Goal: Task Accomplishment & Management: Manage account settings

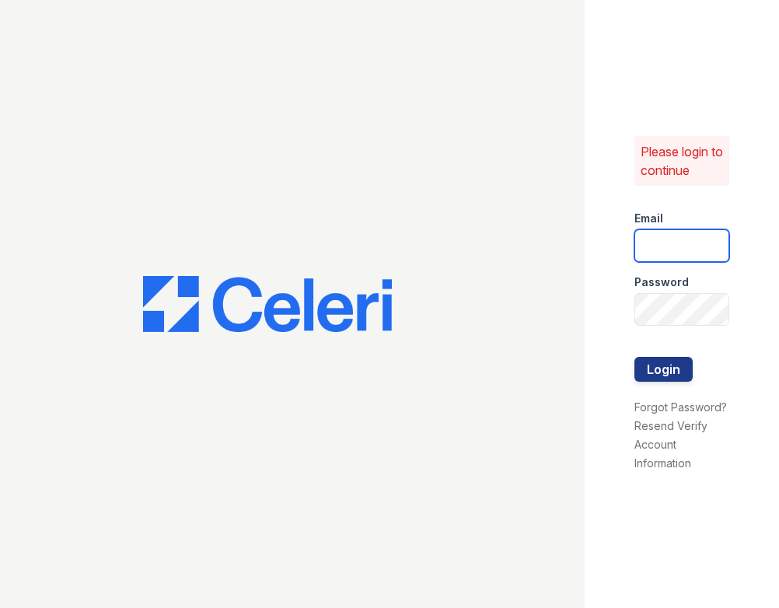
click at [695, 252] on input "email" at bounding box center [683, 245] width 96 height 33
click at [685, 425] on link "Resend Verify Account Information" at bounding box center [671, 444] width 73 height 51
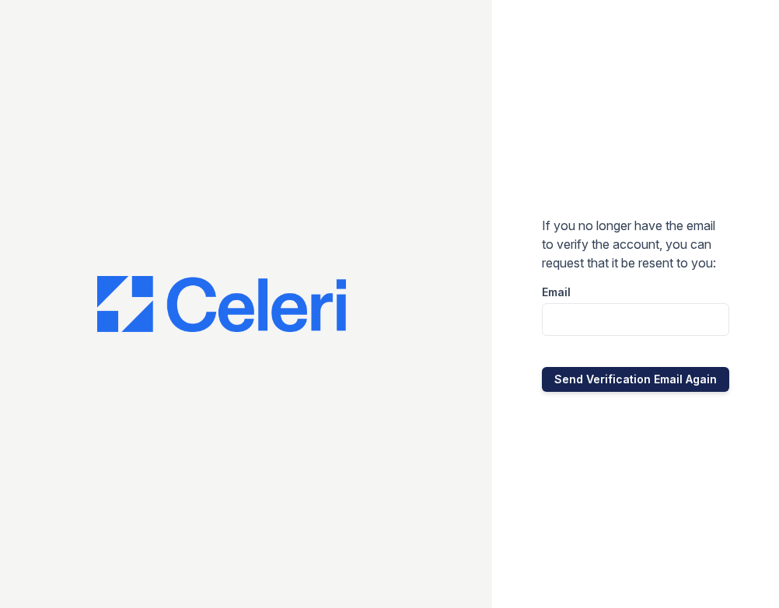
click at [667, 391] on button "Send Verification Email Again" at bounding box center [635, 379] width 187 height 25
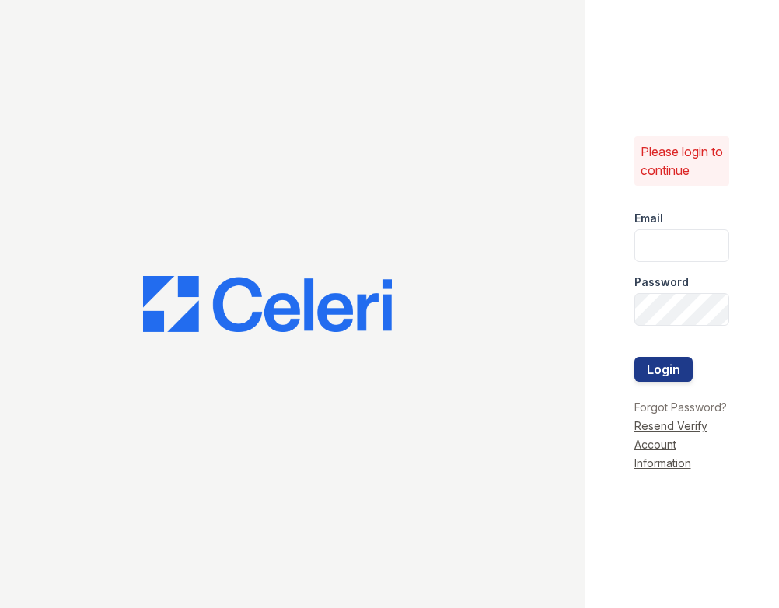
click at [677, 450] on link "Resend Verify Account Information" at bounding box center [671, 444] width 73 height 51
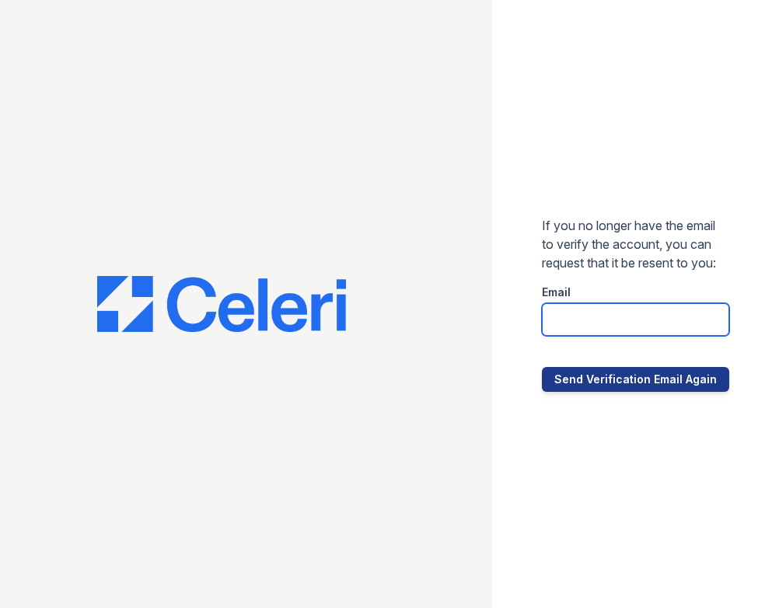
click at [579, 317] on input "email" at bounding box center [635, 319] width 187 height 33
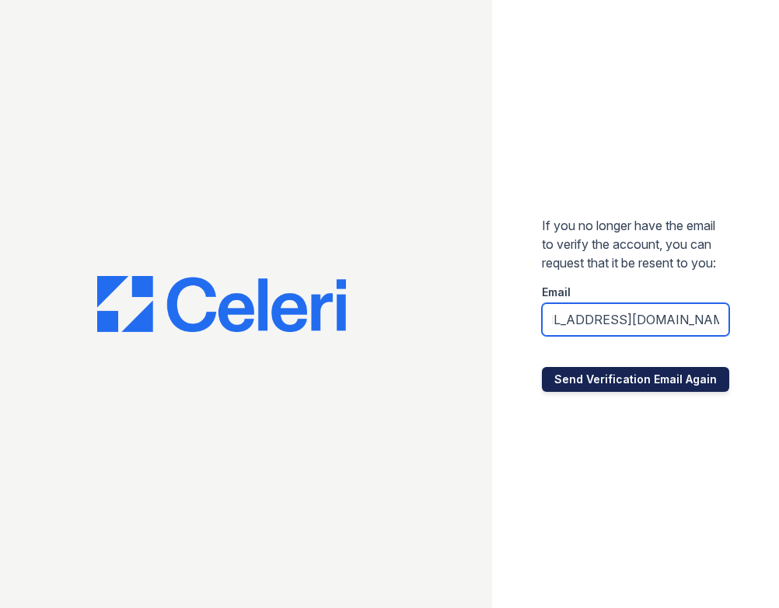
type input "polocommons@dlhproperties.net"
click at [641, 388] on button "Send Verification Email Again" at bounding box center [635, 379] width 187 height 25
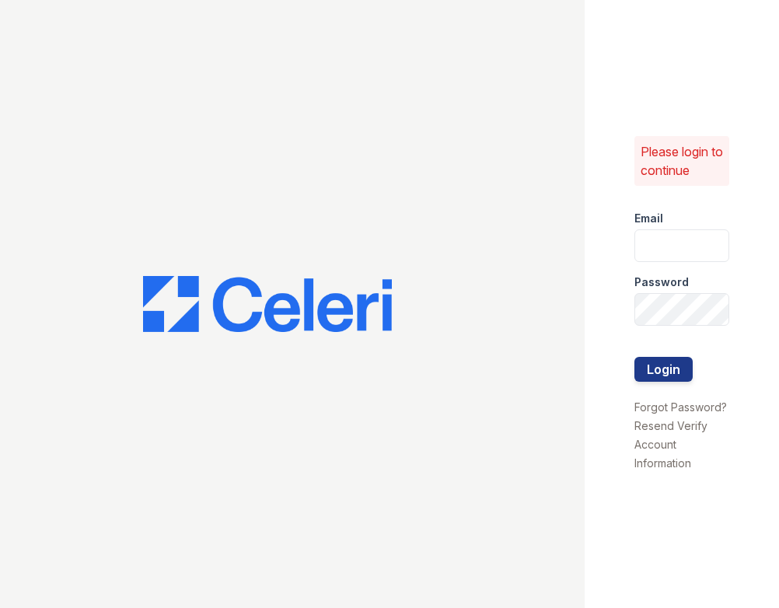
click at [668, 343] on div at bounding box center [683, 341] width 96 height 31
click at [676, 376] on button "Login" at bounding box center [664, 369] width 58 height 25
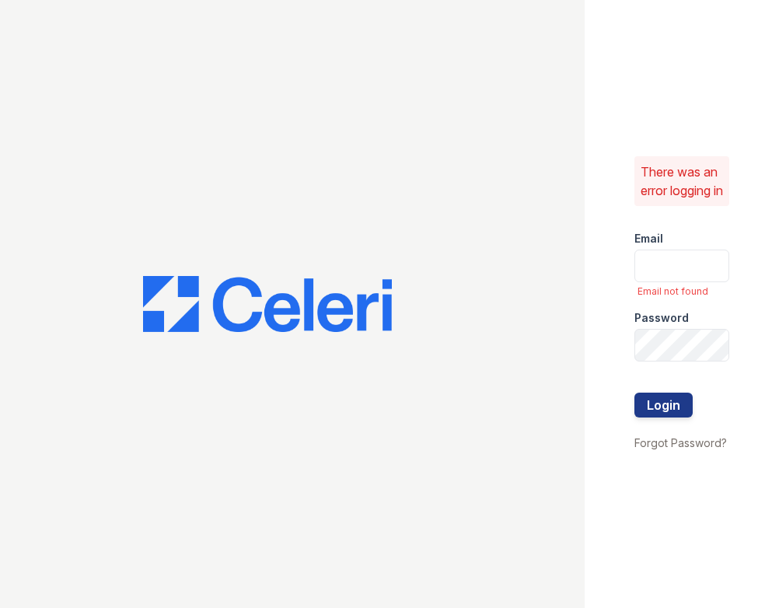
click at [668, 220] on div "There was an error logging in Email Email not found Password Login Forgot Passw…" at bounding box center [682, 304] width 195 height 608
click at [674, 278] on input "email" at bounding box center [683, 266] width 96 height 33
type input "[EMAIL_ADDRESS][DOMAIN_NAME]"
click at [663, 320] on label "Password" at bounding box center [662, 318] width 54 height 16
click at [667, 329] on div "Password" at bounding box center [683, 313] width 96 height 31
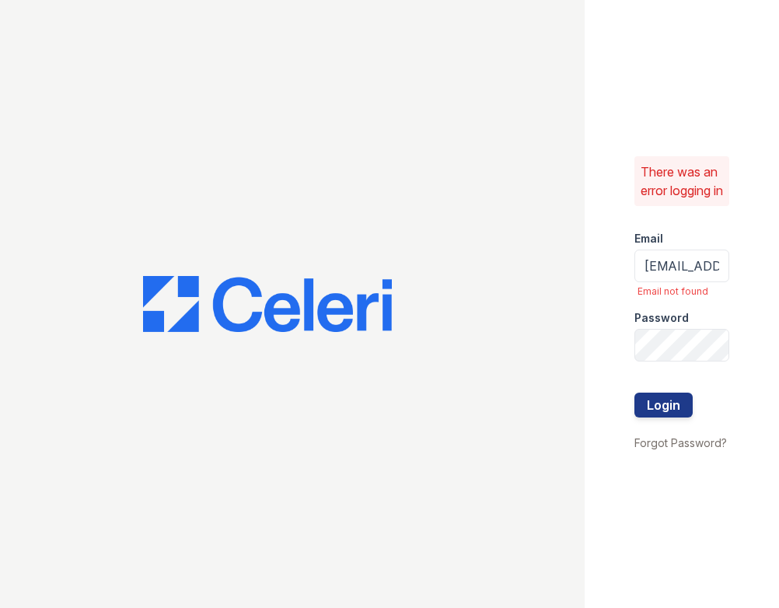
click at [685, 464] on div "There was an error logging in Email polocommons@dlhproperties.net Email not fou…" at bounding box center [682, 304] width 195 height 608
click at [681, 450] on link "Forgot Password?" at bounding box center [681, 442] width 93 height 13
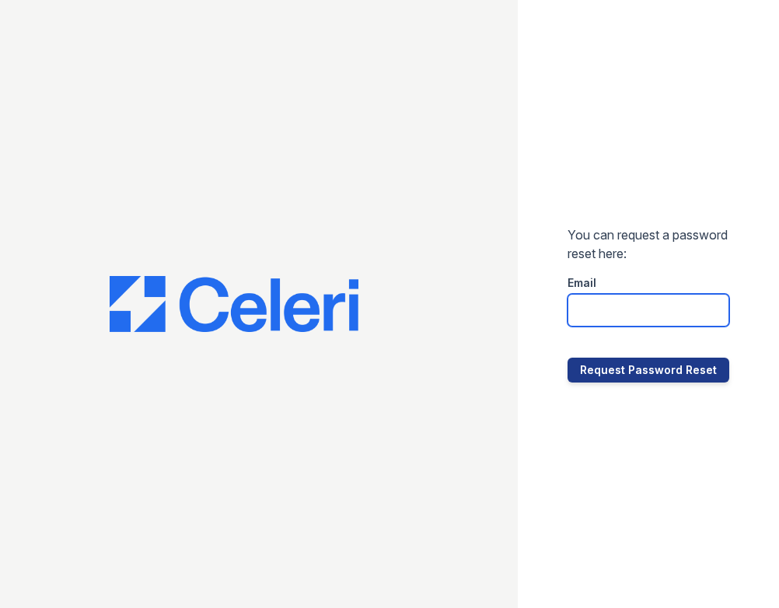
click at [674, 304] on input "email" at bounding box center [649, 310] width 162 height 33
type input "polocommons@dlhproperties.net"
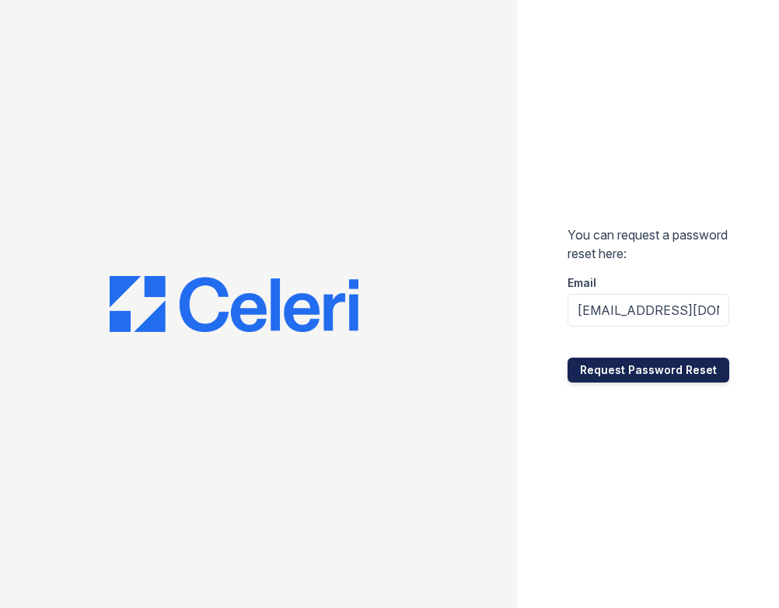
click at [673, 368] on button "Request Password Reset" at bounding box center [649, 370] width 162 height 25
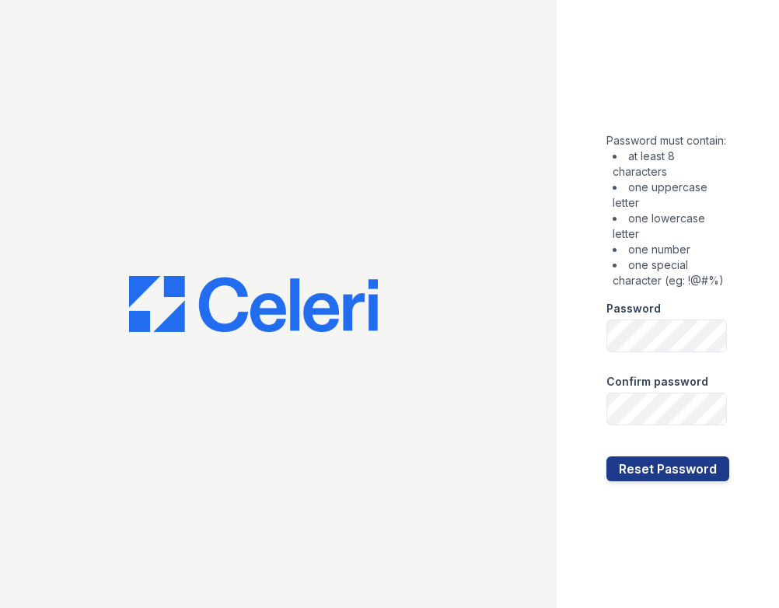
click at [685, 390] on label "Confirm password" at bounding box center [658, 382] width 102 height 16
click at [706, 481] on button "Reset Password" at bounding box center [668, 469] width 123 height 25
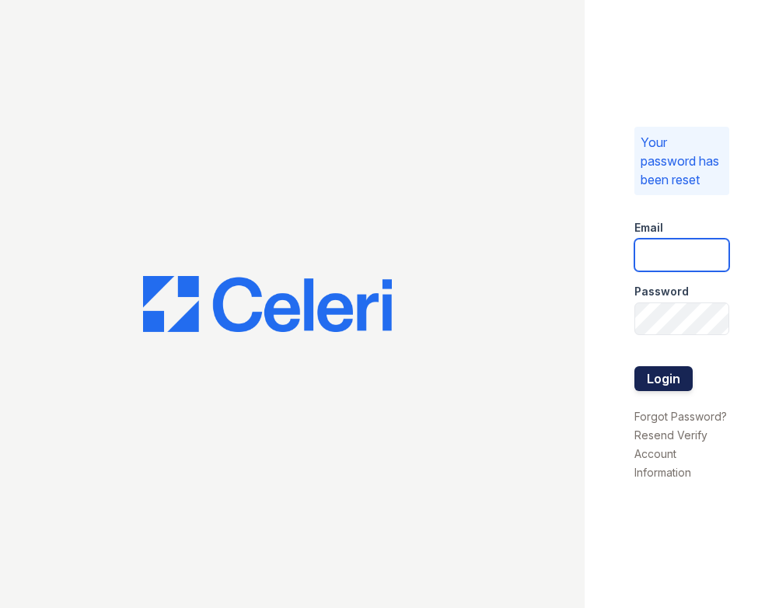
type input "[EMAIL_ADDRESS][DOMAIN_NAME]"
click at [674, 369] on button "Login" at bounding box center [664, 378] width 58 height 25
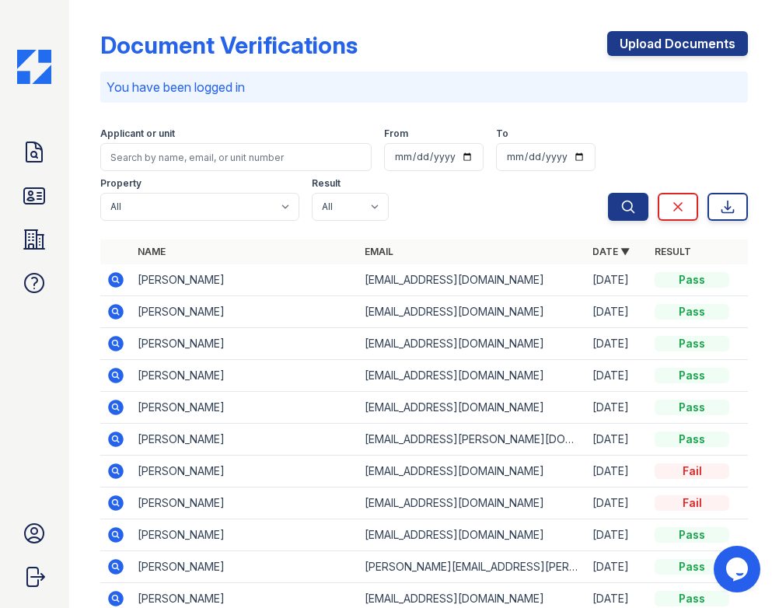
click at [110, 281] on icon at bounding box center [116, 280] width 16 height 16
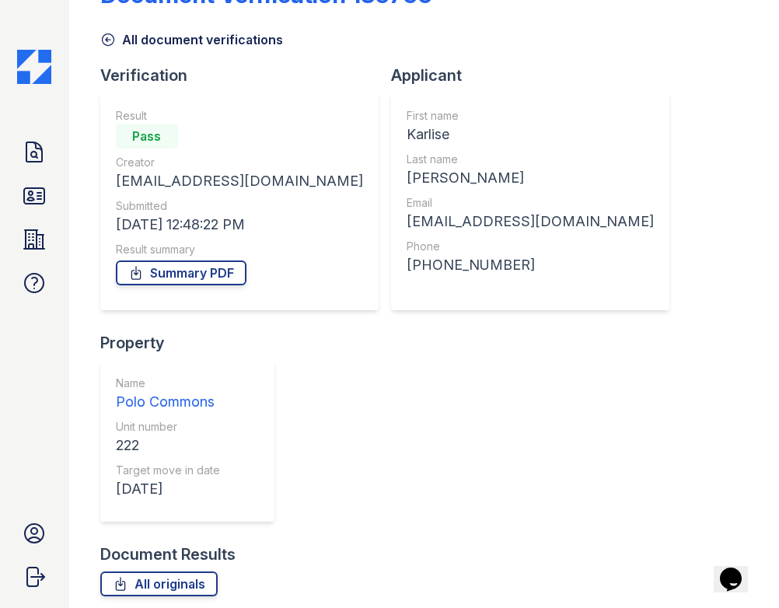
scroll to position [86, 0]
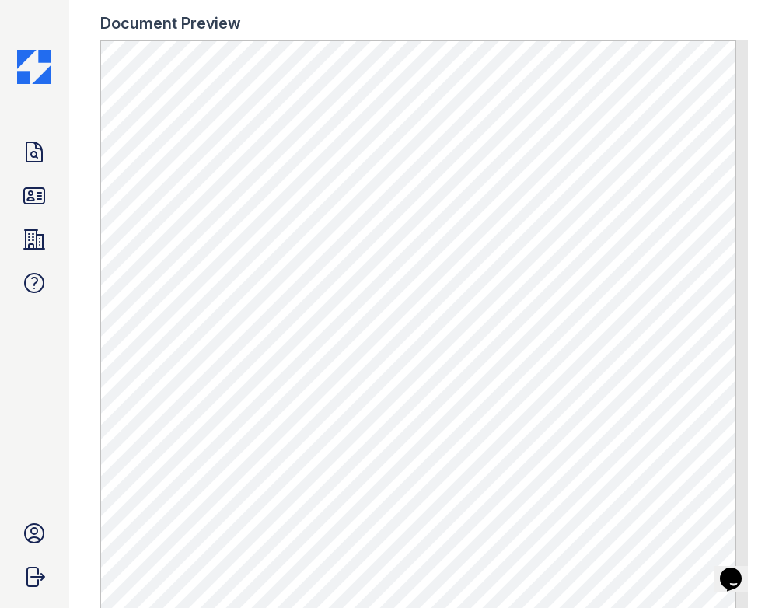
scroll to position [736, 0]
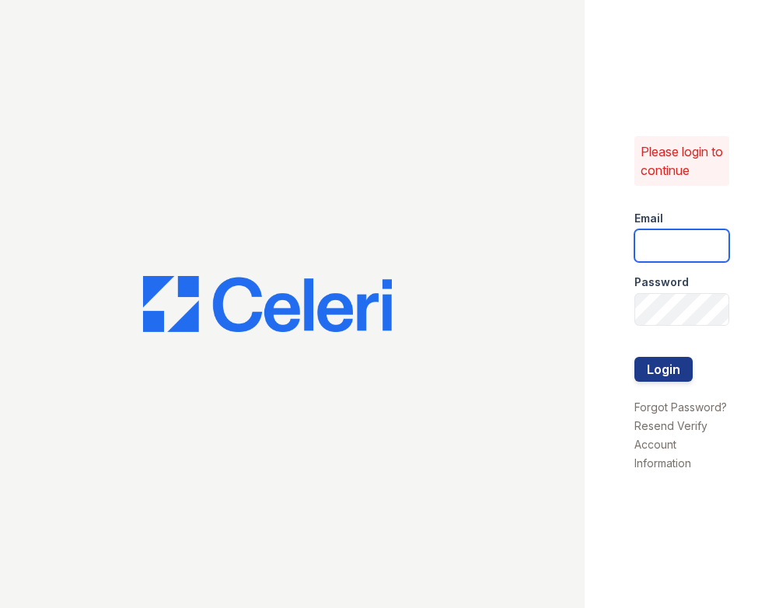
click at [678, 255] on input "email" at bounding box center [683, 245] width 96 height 33
click at [678, 252] on input "email" at bounding box center [683, 245] width 96 height 33
click at [634, 317] on div "Please login to continue Email Password Login Forgot Password? Resend Verify Ac…" at bounding box center [682, 304] width 195 height 608
click at [674, 243] on input "email" at bounding box center [683, 245] width 96 height 33
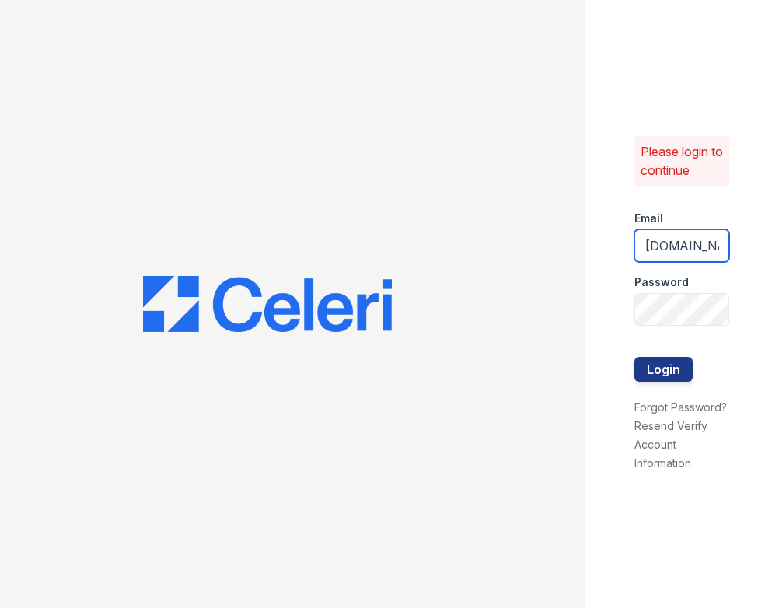
scroll to position [0, 119]
type input "polocommons@dlhproperties.net"
click at [652, 370] on button "Login" at bounding box center [664, 369] width 58 height 25
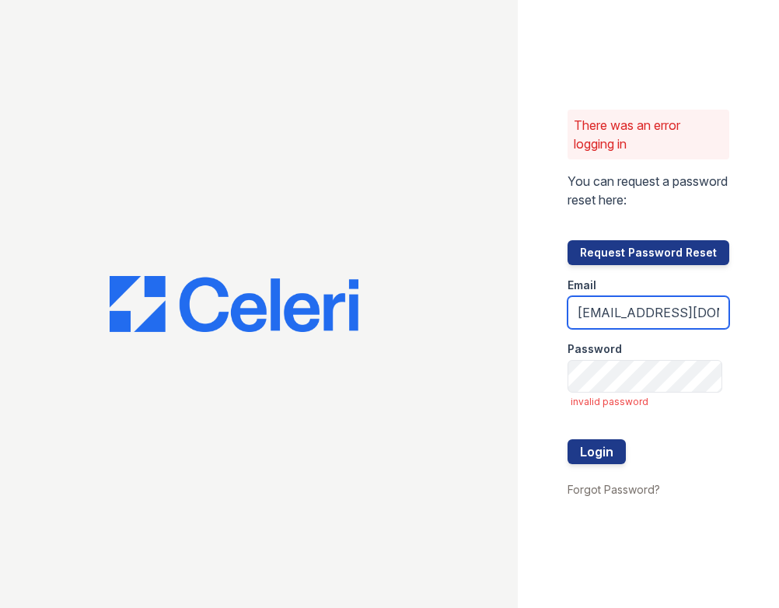
scroll to position [0, 60]
drag, startPoint x: 579, startPoint y: 322, endPoint x: 813, endPoint y: 310, distance: 233.7
click at [779, 310] on html "There was an error logging in You can request a password reset here: Request Pa…" at bounding box center [389, 304] width 779 height 608
type input "polocommons@dlhproperties.net"
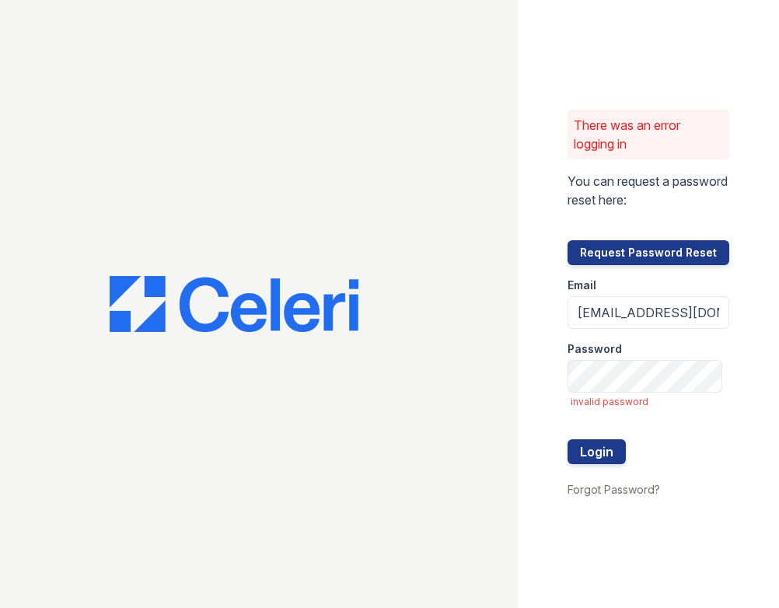
click at [716, 287] on div "Email" at bounding box center [649, 280] width 162 height 31
drag, startPoint x: 700, startPoint y: 314, endPoint x: 724, endPoint y: 317, distance: 24.3
click at [724, 317] on input "[EMAIL_ADDRESS][DOMAIN_NAME]" at bounding box center [649, 312] width 162 height 33
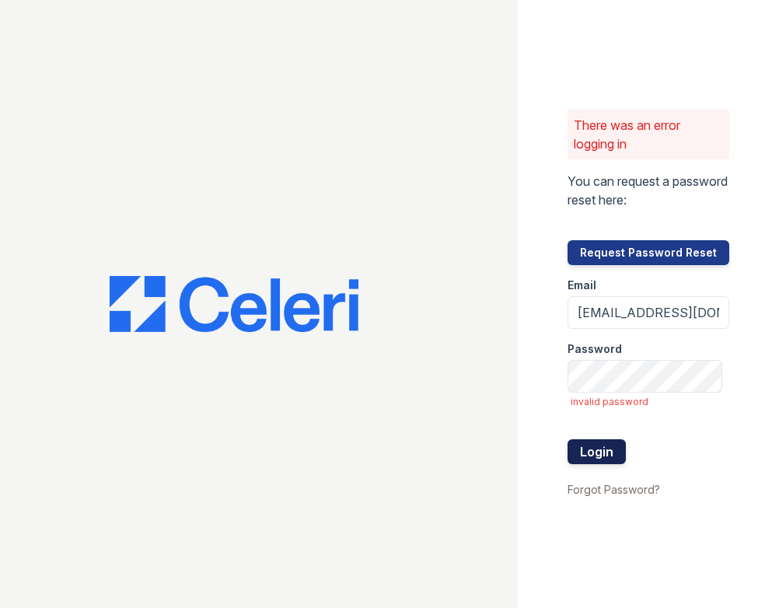
click at [614, 453] on button "Login" at bounding box center [597, 451] width 58 height 25
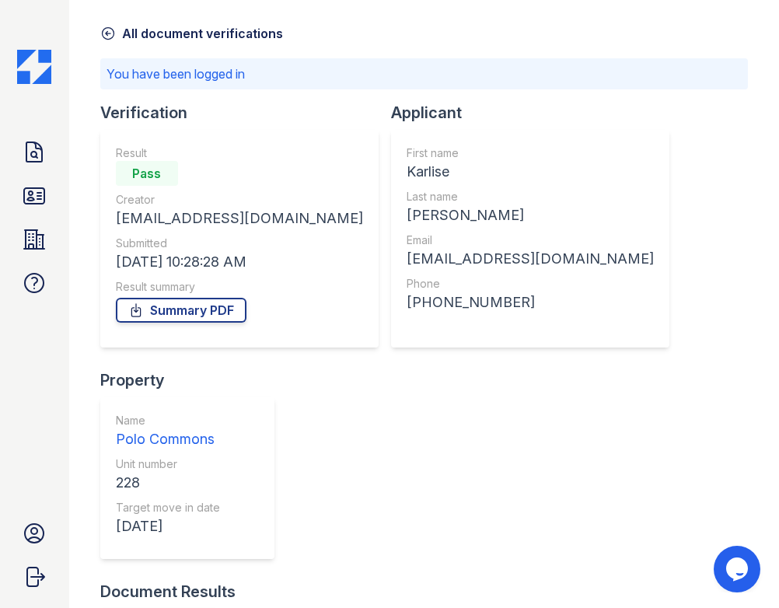
scroll to position [129, 0]
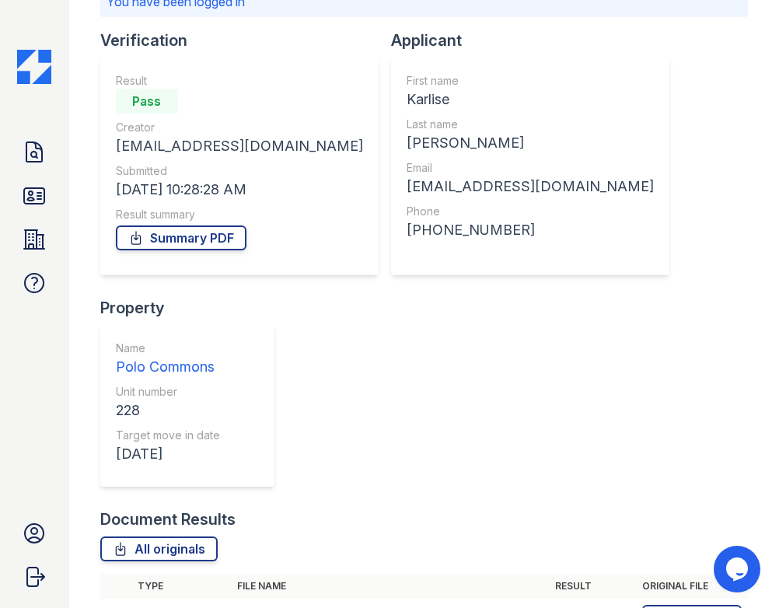
click at [721, 605] on link "Download" at bounding box center [693, 617] width 100 height 25
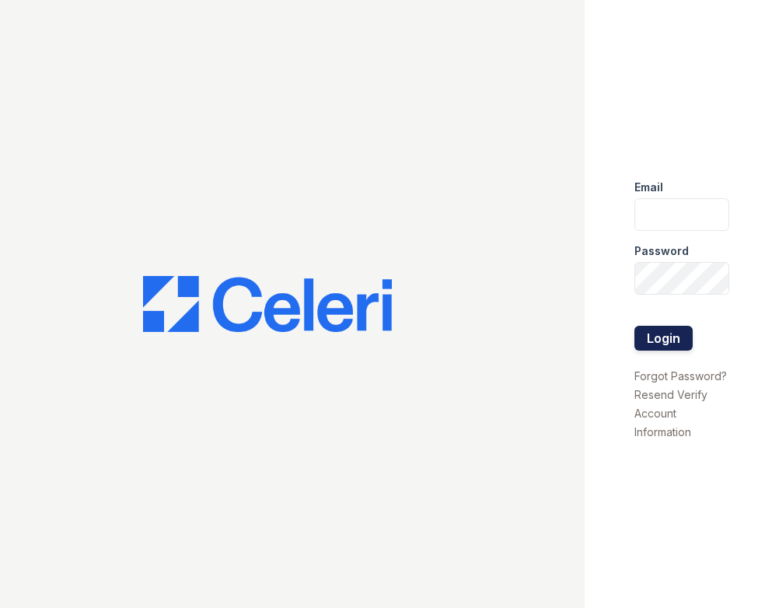
type input "[EMAIL_ADDRESS][DOMAIN_NAME]"
click at [671, 342] on button "Login" at bounding box center [664, 338] width 58 height 25
